Goal: Task Accomplishment & Management: Use online tool/utility

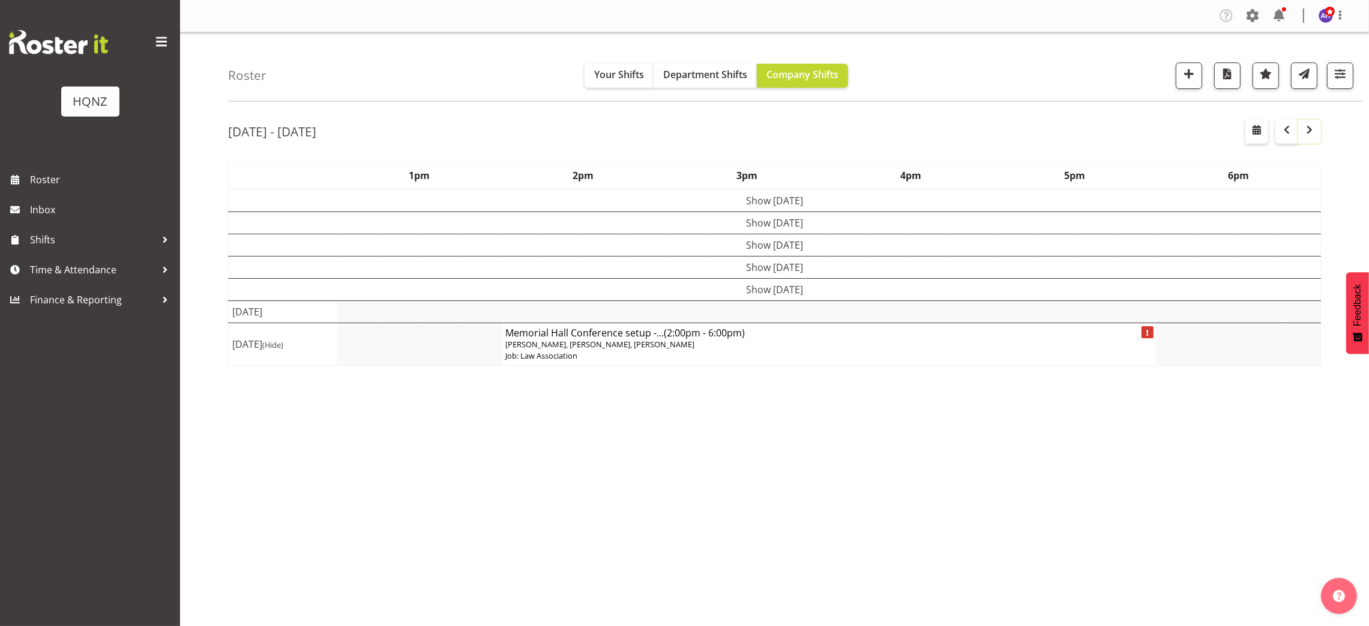
click at [1307, 136] on span "button" at bounding box center [1310, 129] width 14 height 14
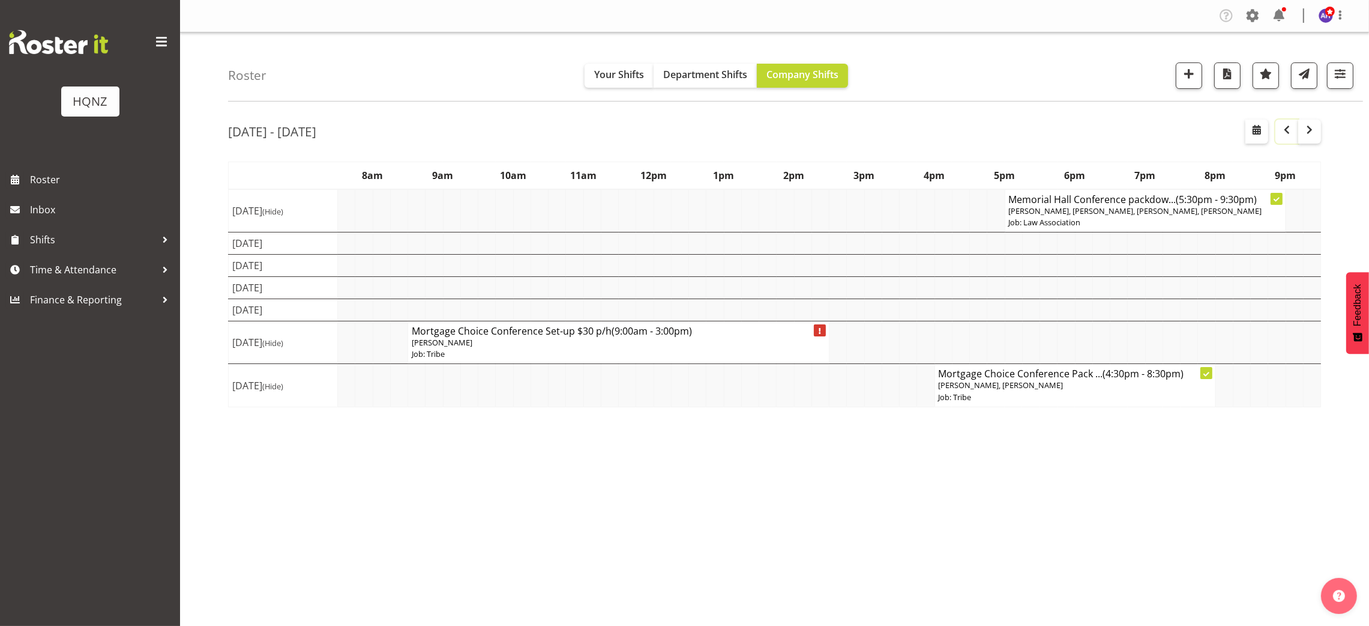
click at [1284, 135] on span "button" at bounding box center [1287, 129] width 14 height 14
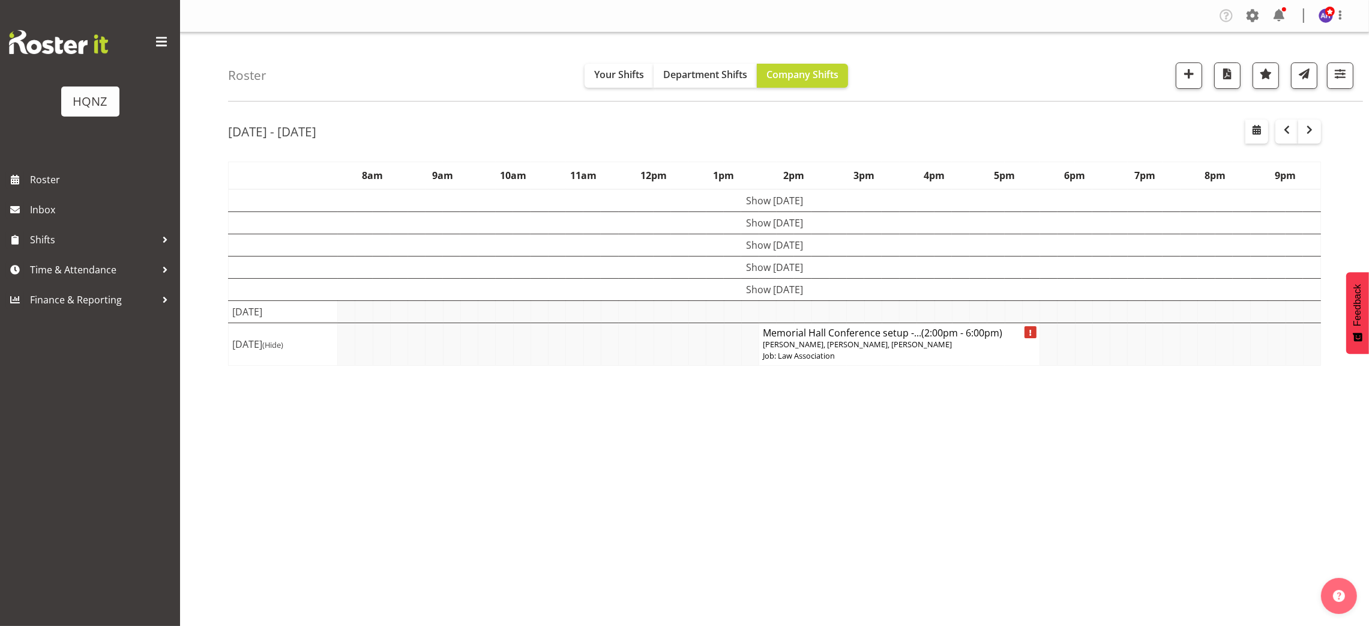
click at [784, 352] on p "Job: Law Association" at bounding box center [899, 355] width 273 height 11
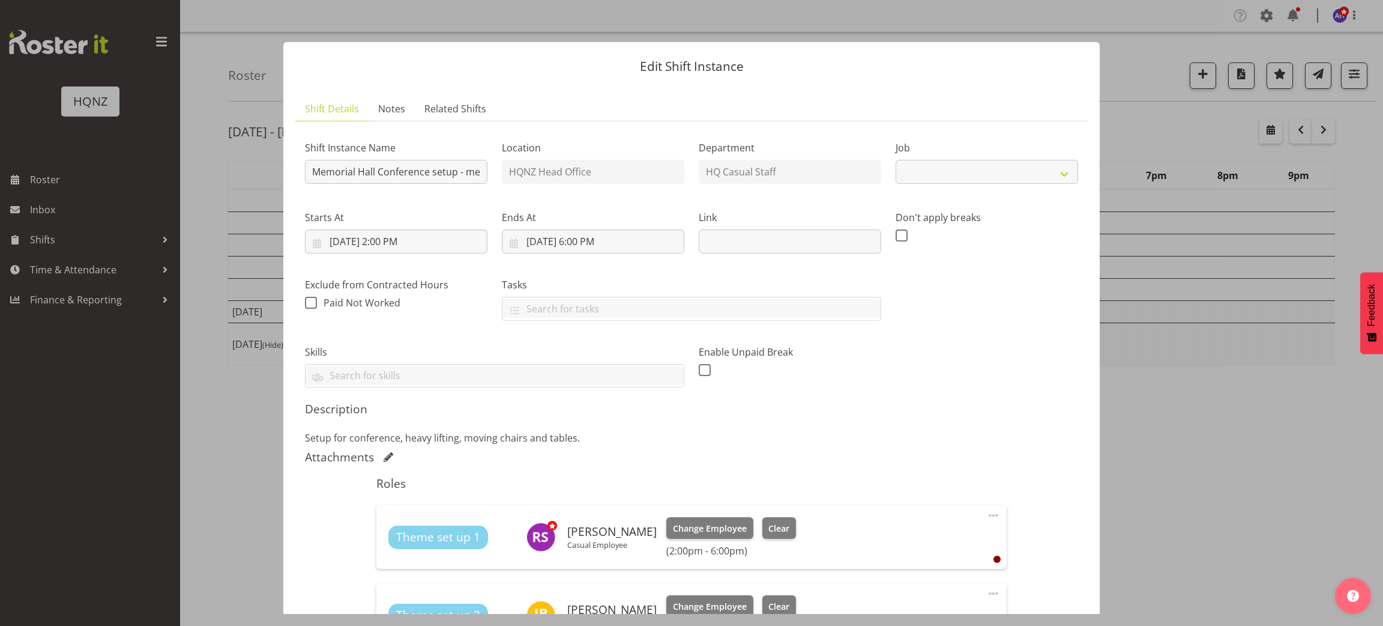
select select "10645"
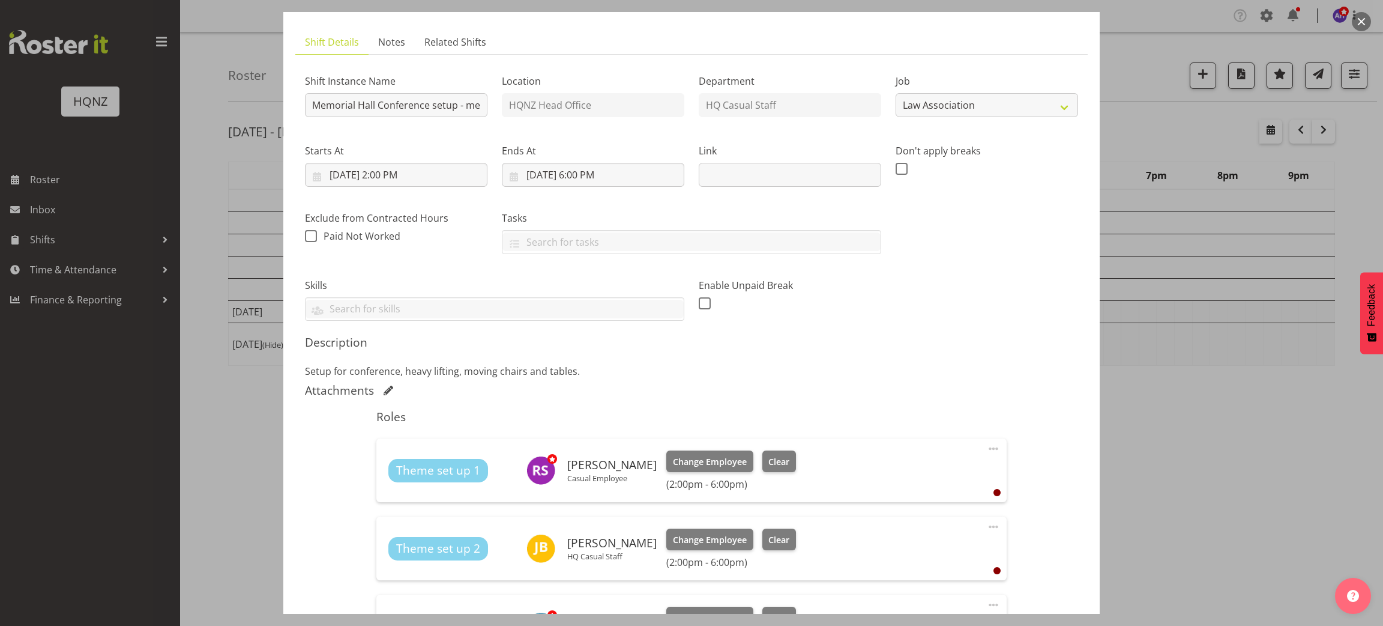
scroll to position [64, 0]
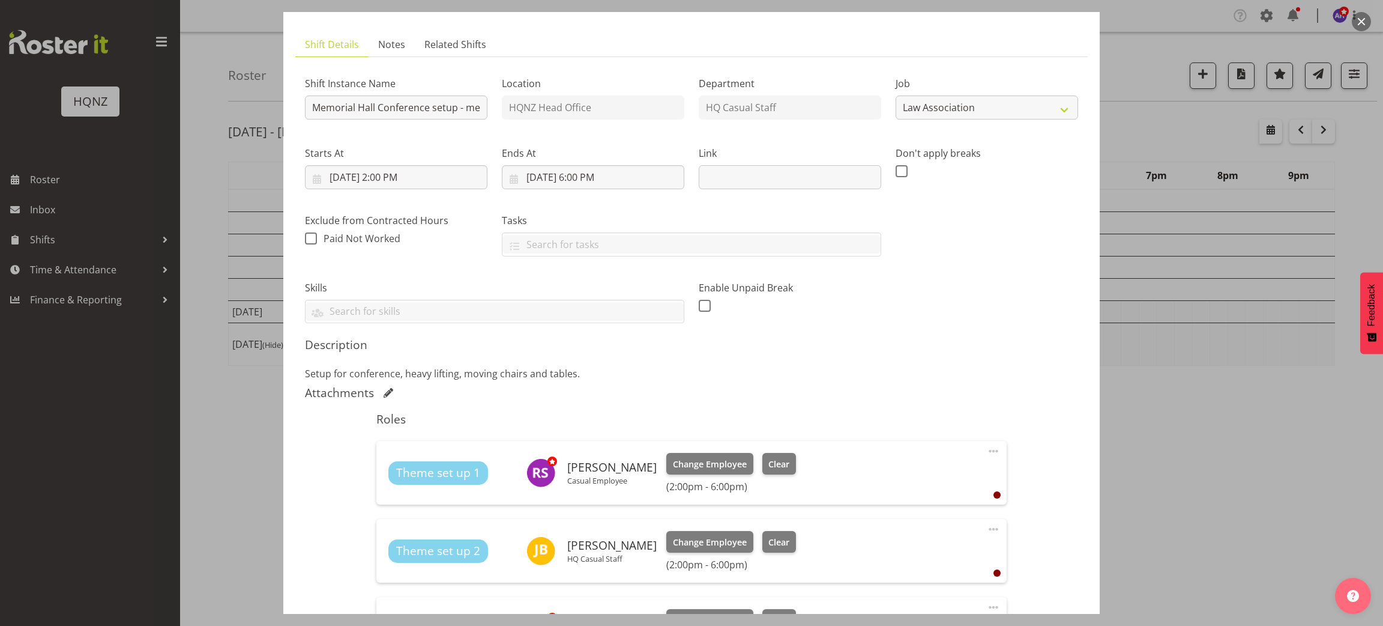
click at [1286, 421] on div at bounding box center [691, 313] width 1383 height 626
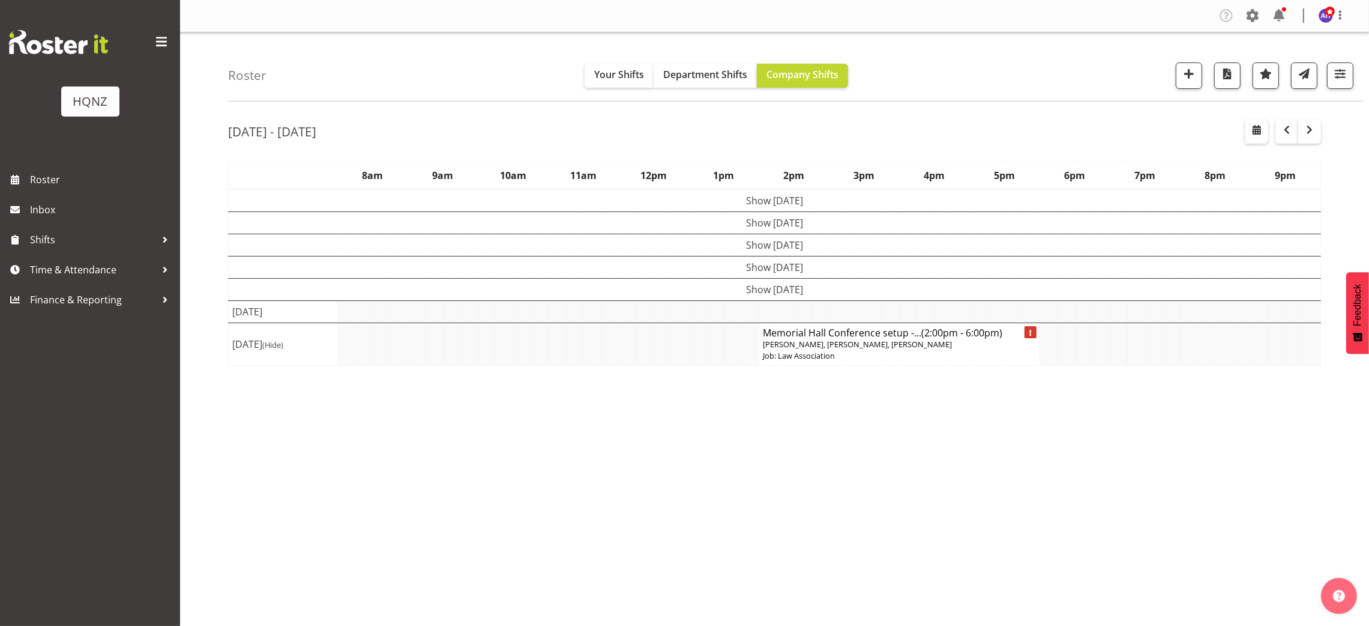
click at [899, 348] on span "[PERSON_NAME], [PERSON_NAME], [PERSON_NAME]" at bounding box center [857, 344] width 189 height 11
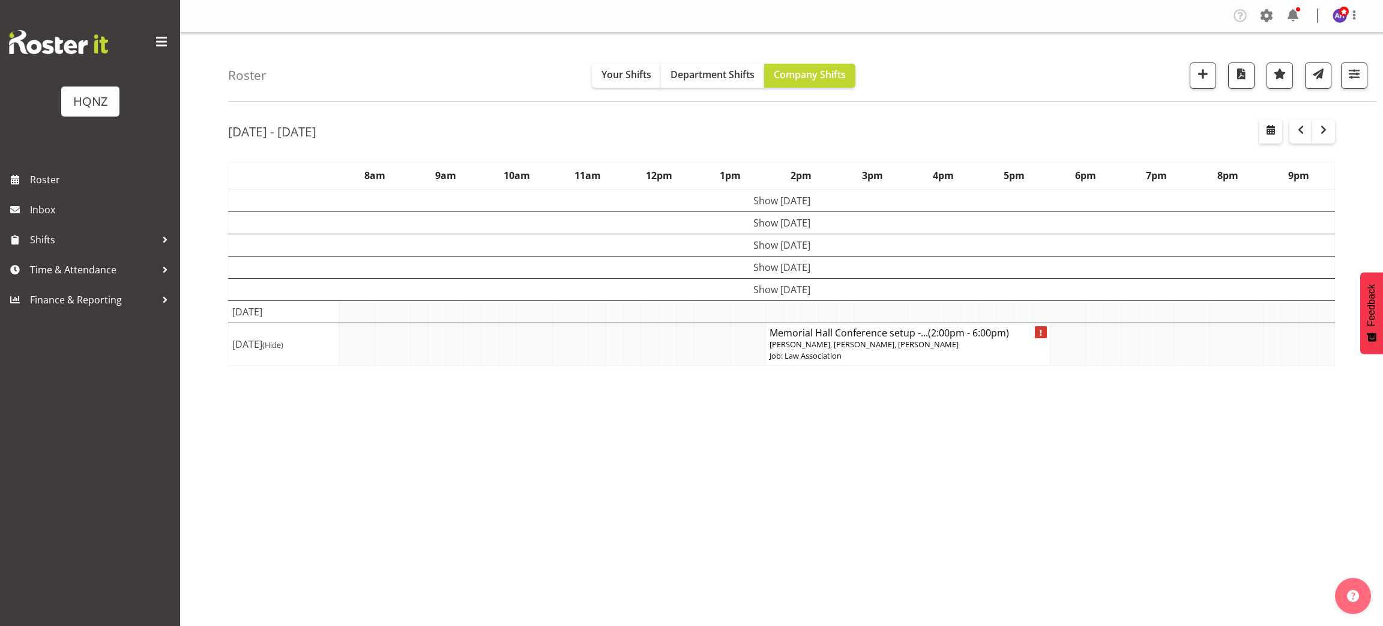
select select "10645"
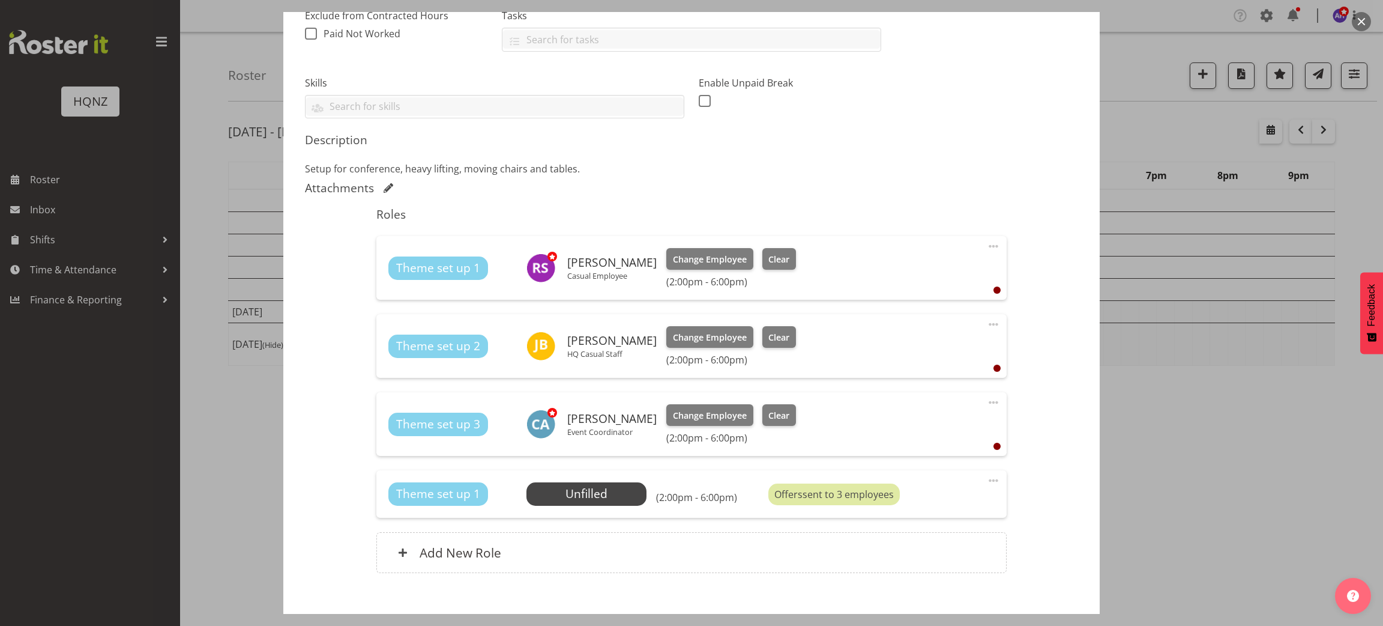
scroll to position [335, 0]
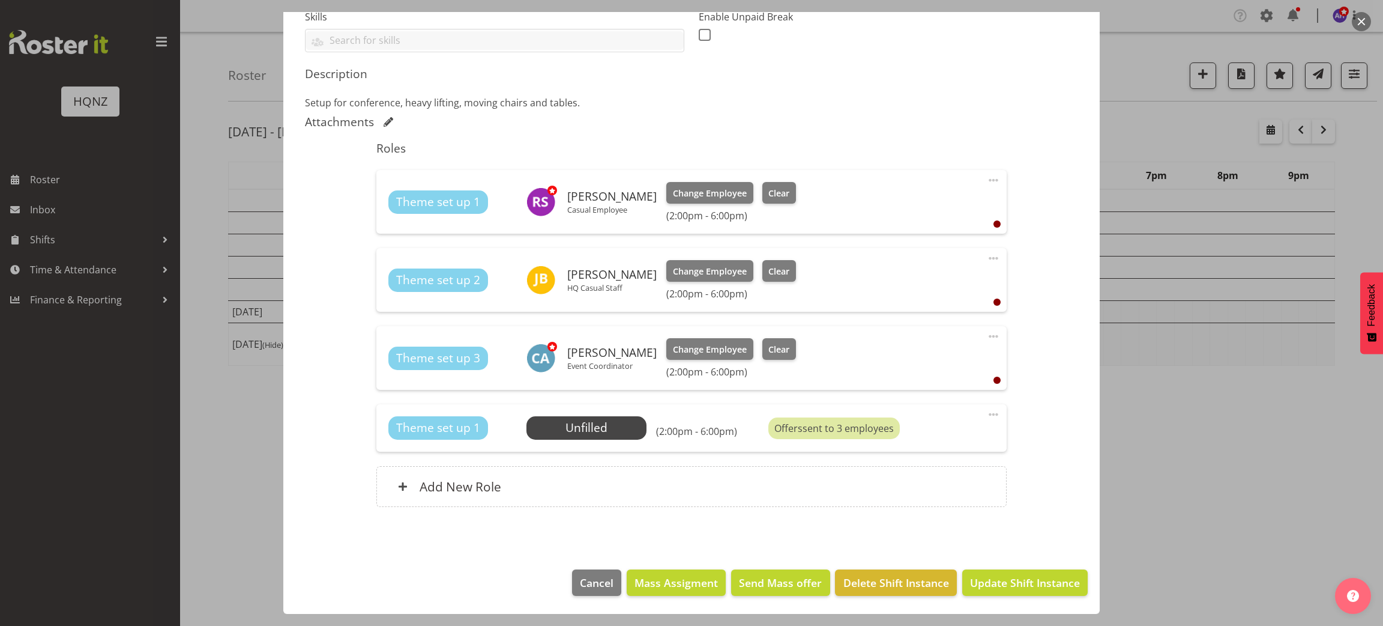
click at [1198, 369] on div at bounding box center [691, 313] width 1383 height 626
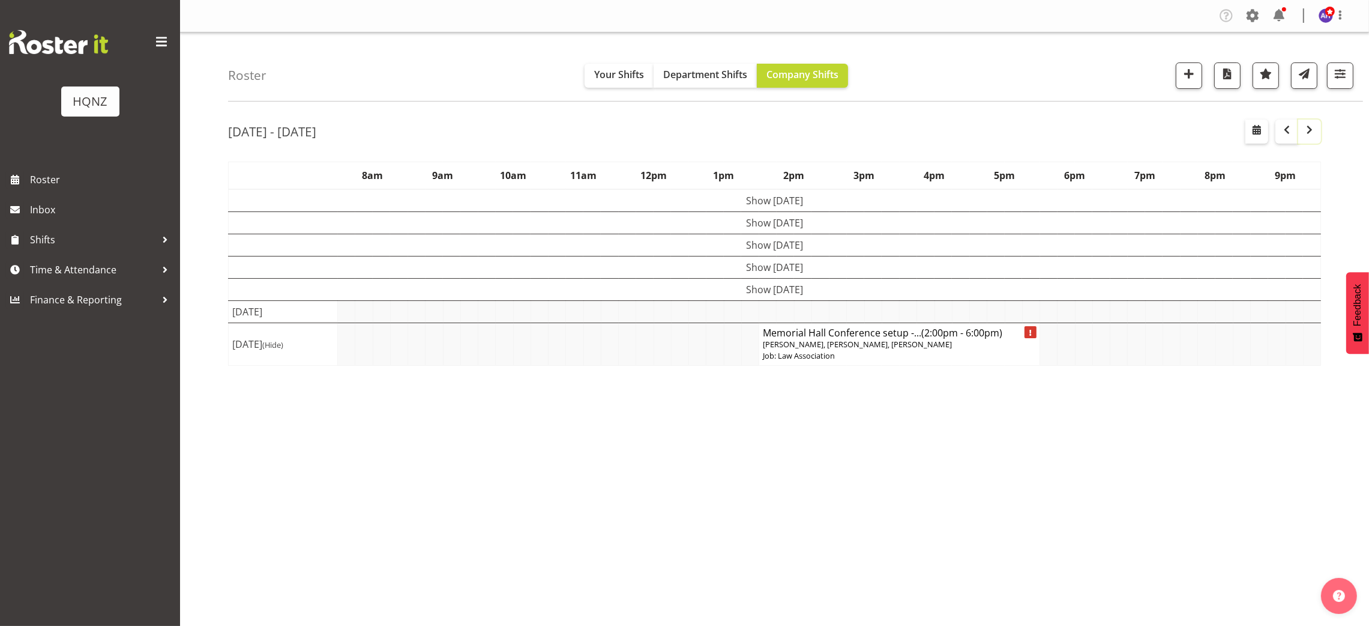
click at [1307, 134] on span "button" at bounding box center [1310, 129] width 14 height 14
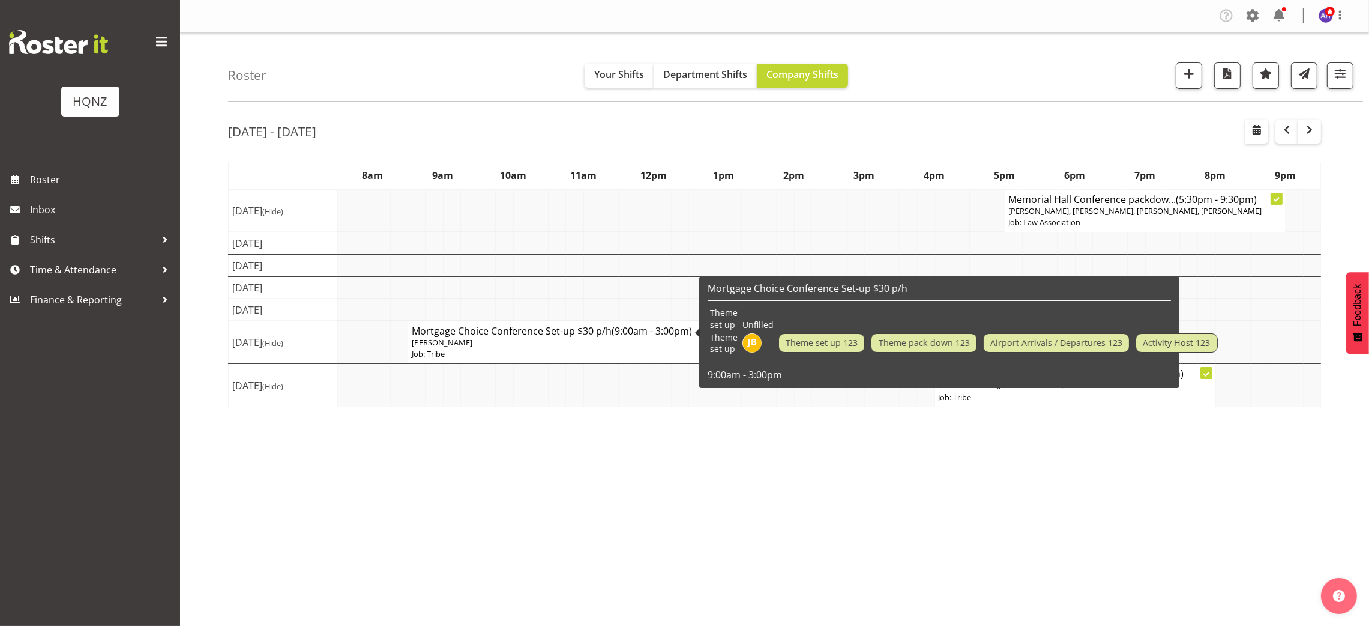
click at [502, 348] on p "[PERSON_NAME]" at bounding box center [619, 342] width 414 height 11
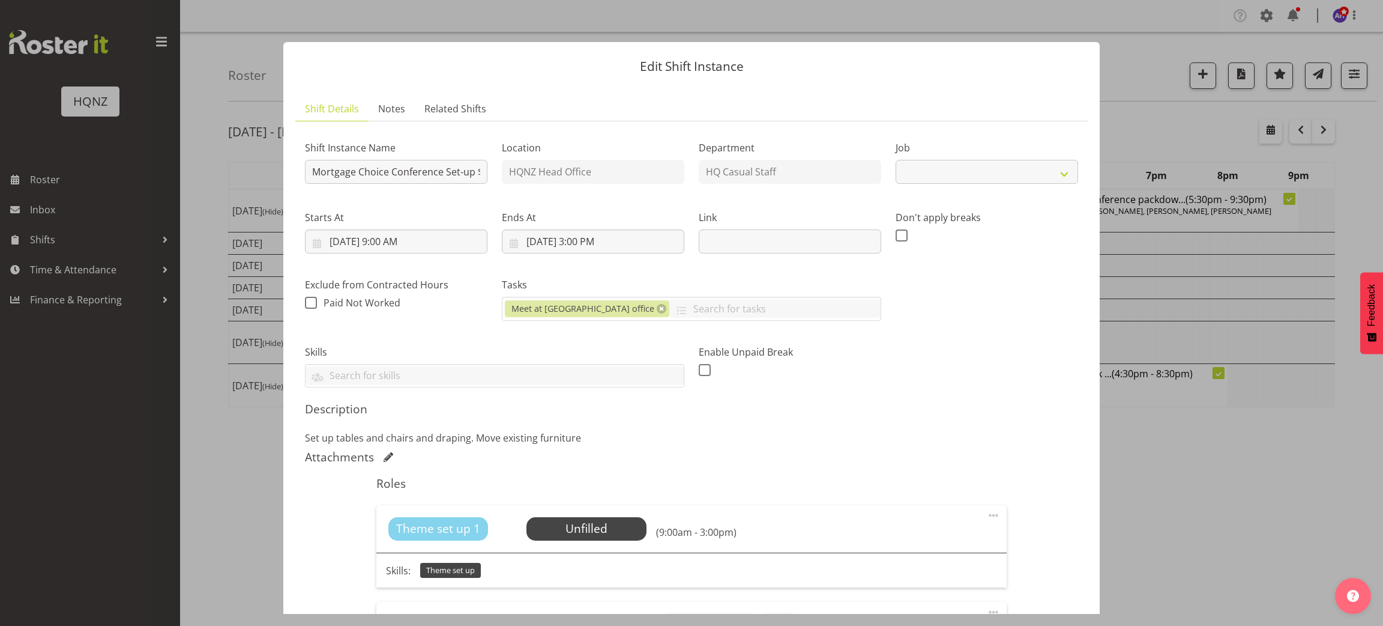
select select "10768"
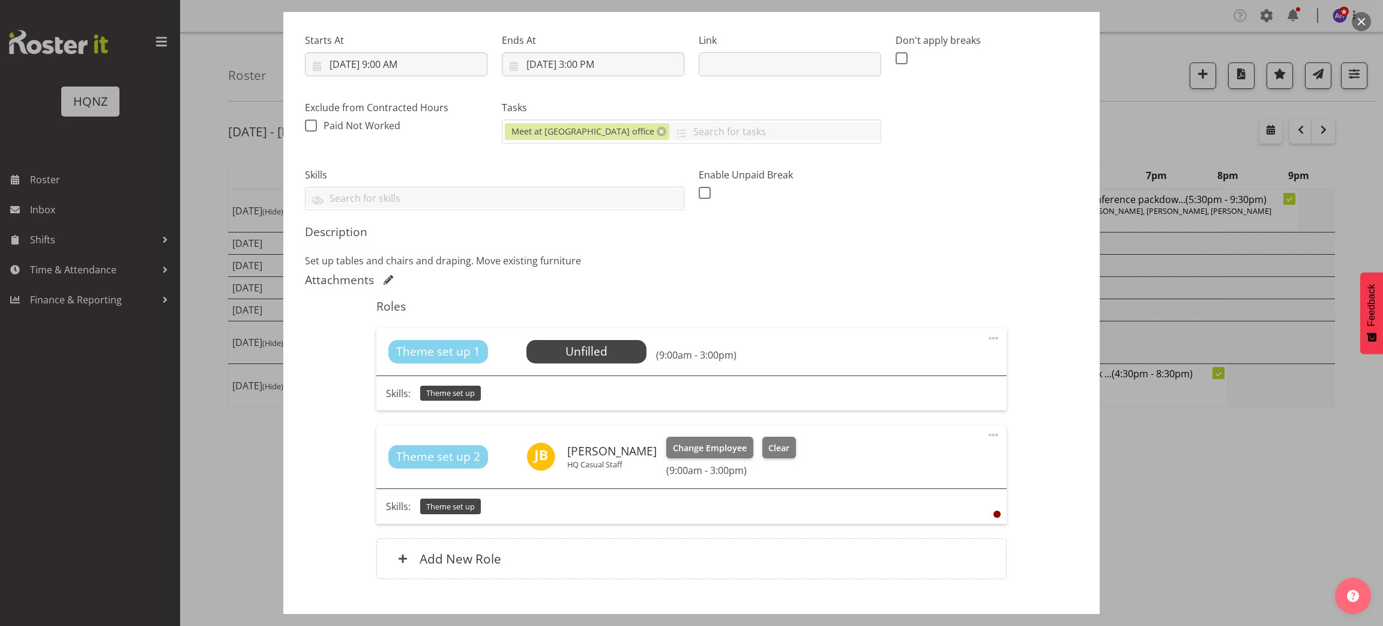
scroll to position [249, 0]
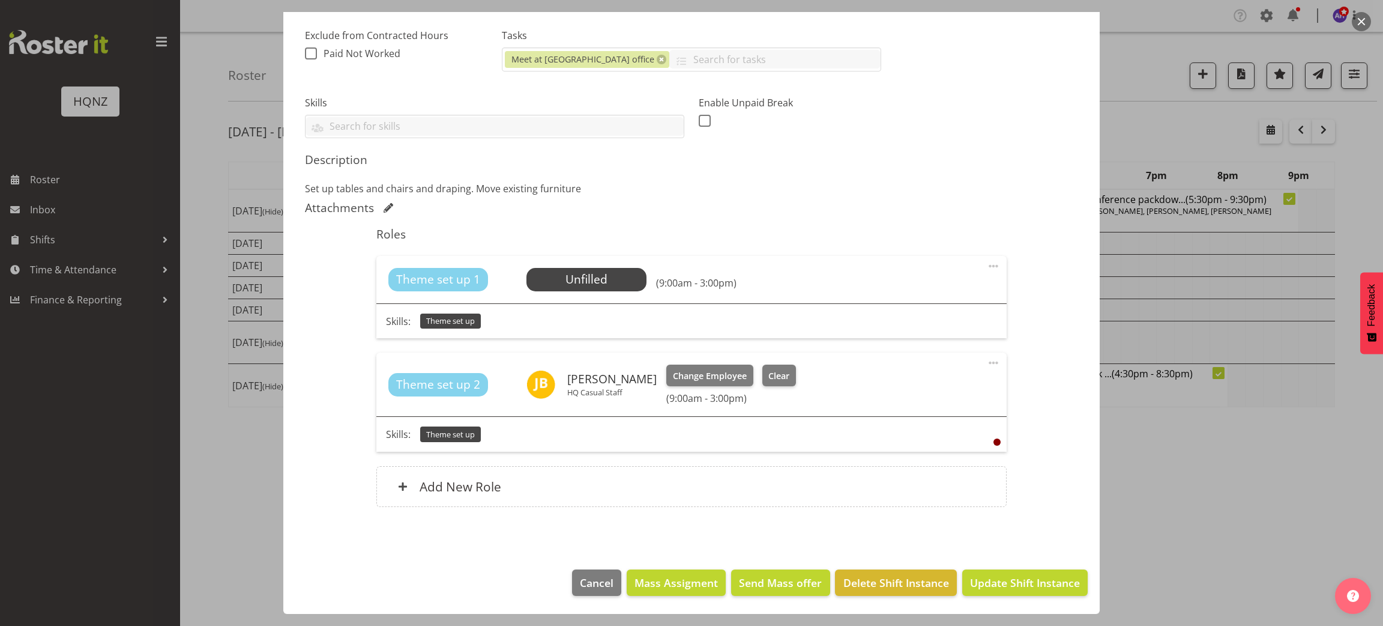
click at [986, 265] on span at bounding box center [993, 266] width 14 height 14
click at [929, 333] on link "Delete" at bounding box center [942, 336] width 115 height 22
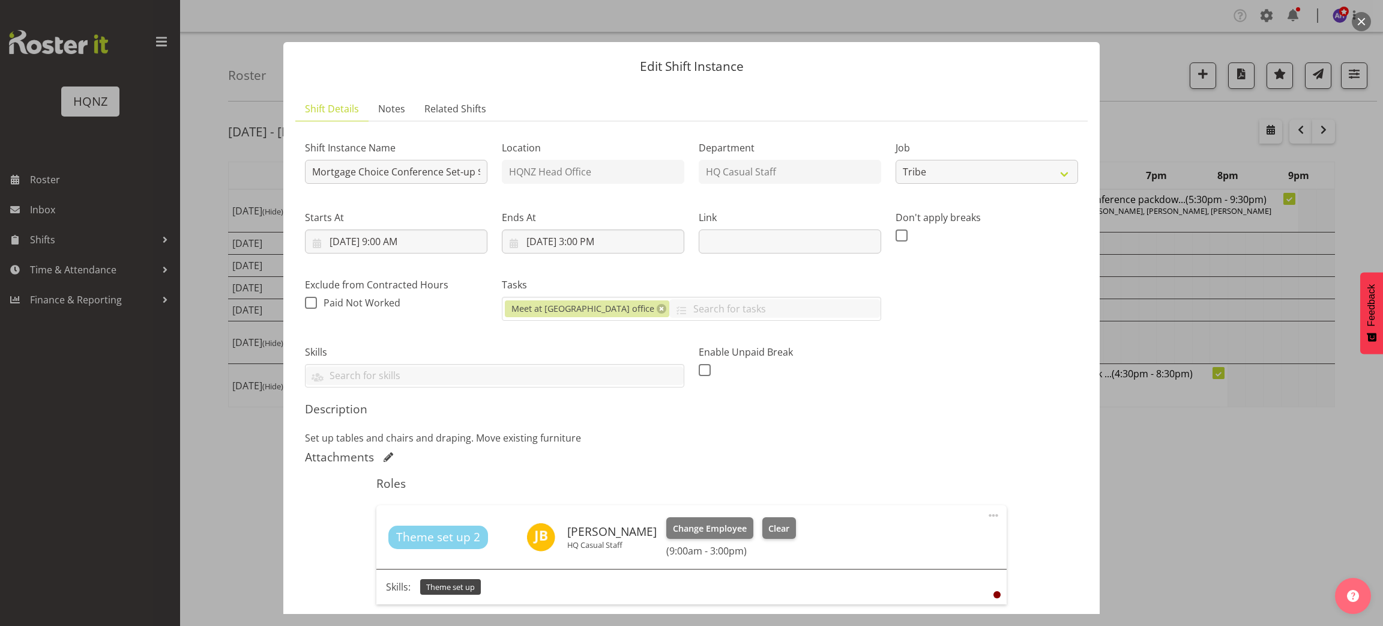
scroll to position [152, 0]
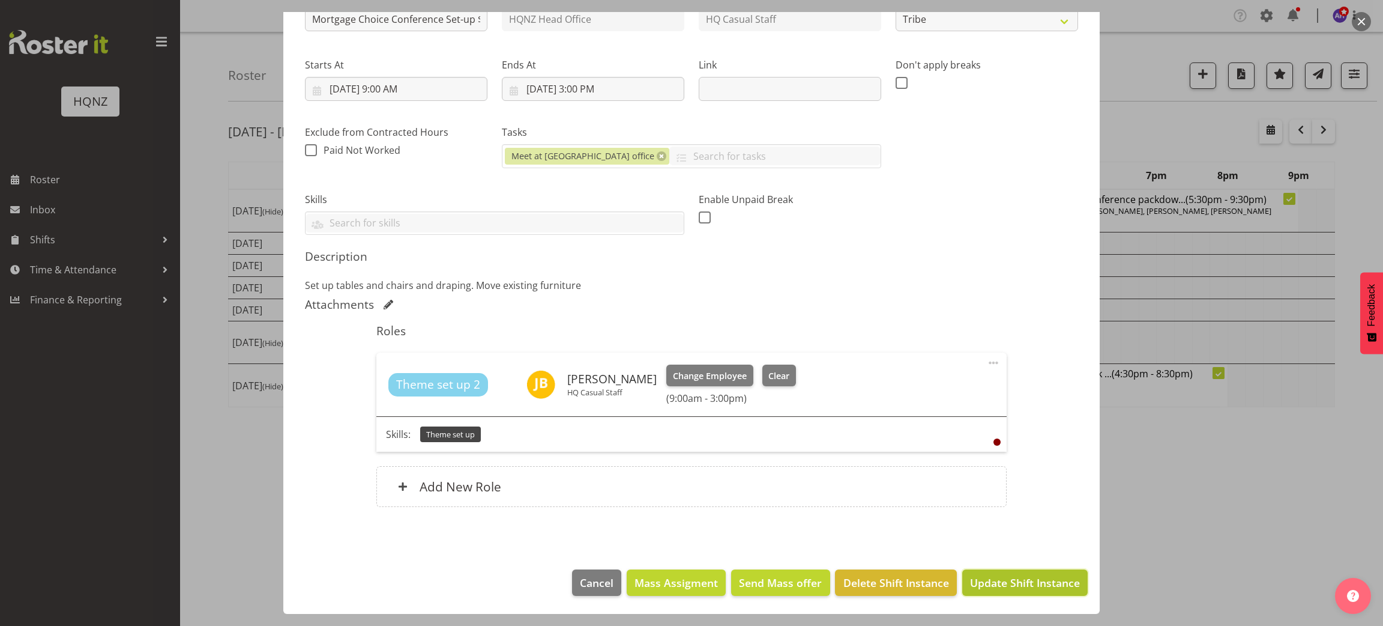
click at [986, 586] on span "Update Shift Instance" at bounding box center [1025, 583] width 110 height 16
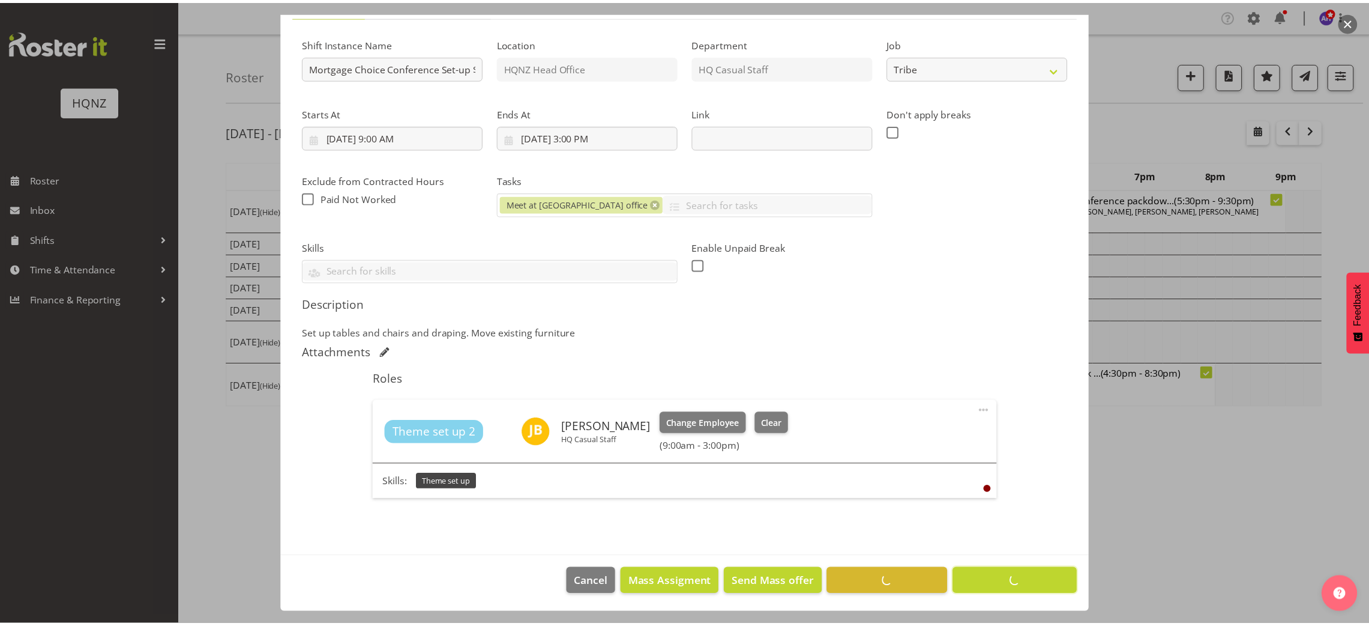
scroll to position [104, 0]
